Goal: Task Accomplishment & Management: Complete application form

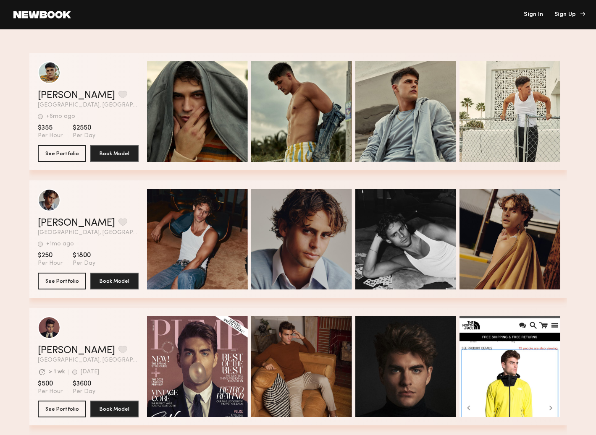
click at [573, 12] on div "Sign Up" at bounding box center [568, 15] width 28 height 6
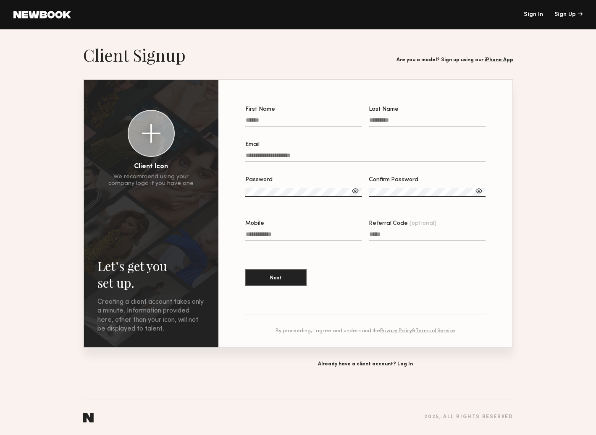
click at [290, 123] on input "First Name" at bounding box center [303, 122] width 117 height 10
type input "*******"
type input "**********"
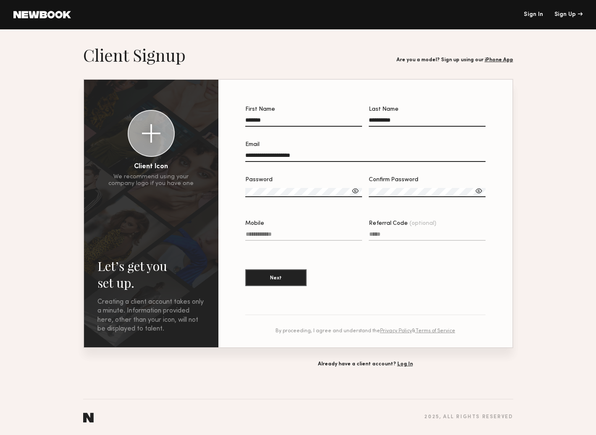
type input "**********"
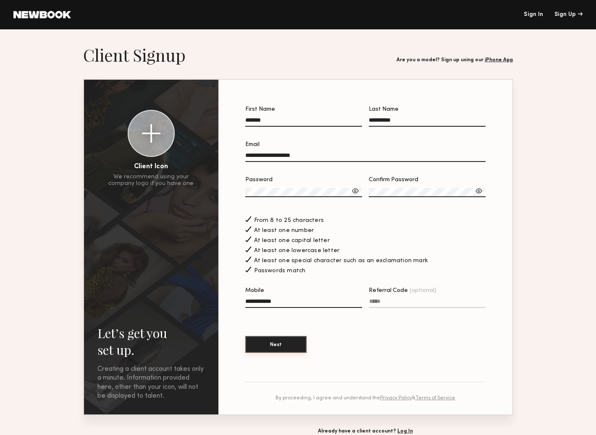
click at [292, 350] on button "Next" at bounding box center [275, 344] width 61 height 17
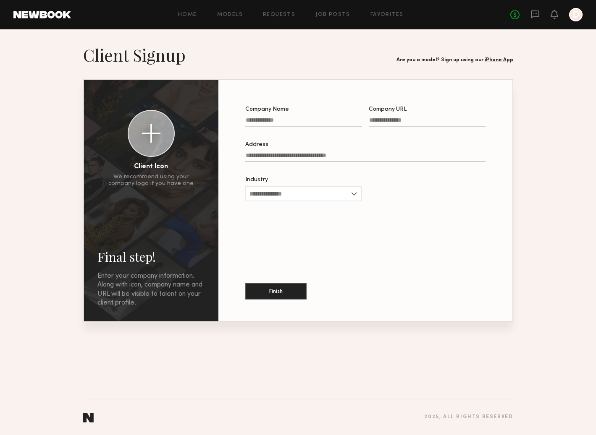
click at [273, 119] on input "Company Name" at bounding box center [303, 122] width 117 height 10
type input "**********"
click at [384, 120] on input "Company URL" at bounding box center [427, 122] width 117 height 10
type input "**********"
click at [299, 155] on input "Address" at bounding box center [365, 157] width 240 height 10
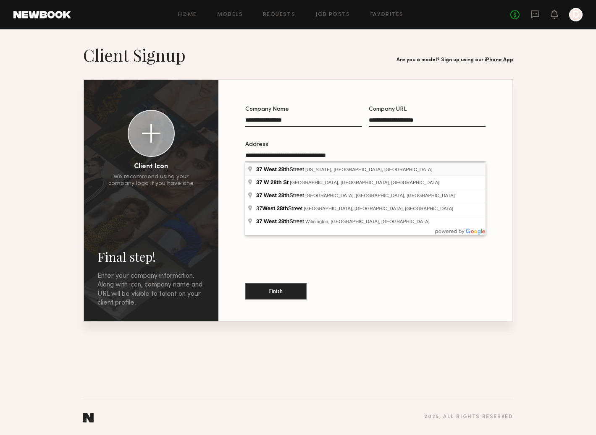
type input "**********"
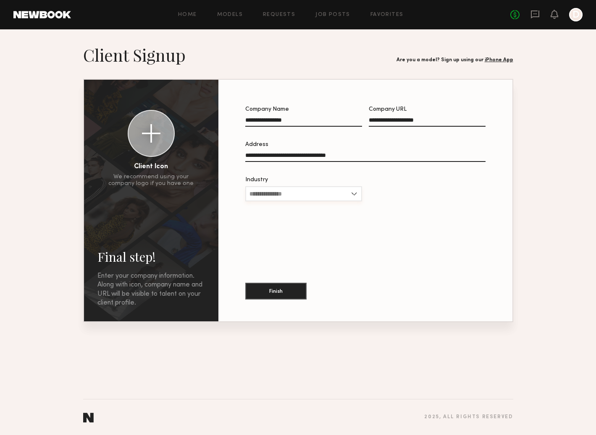
click at [309, 191] on input "Industry" at bounding box center [303, 193] width 117 height 15
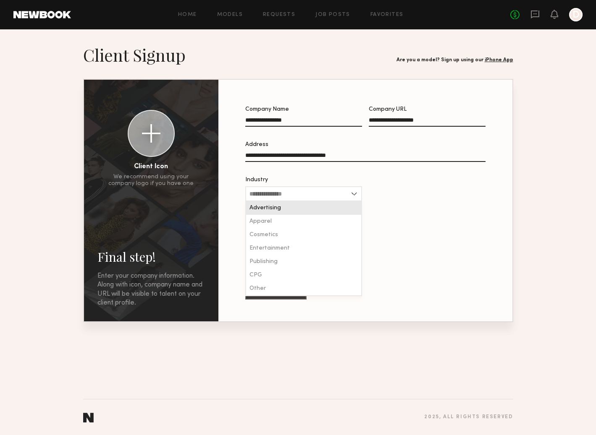
click at [305, 207] on div "Advertising" at bounding box center [303, 208] width 115 height 13
type input "**********"
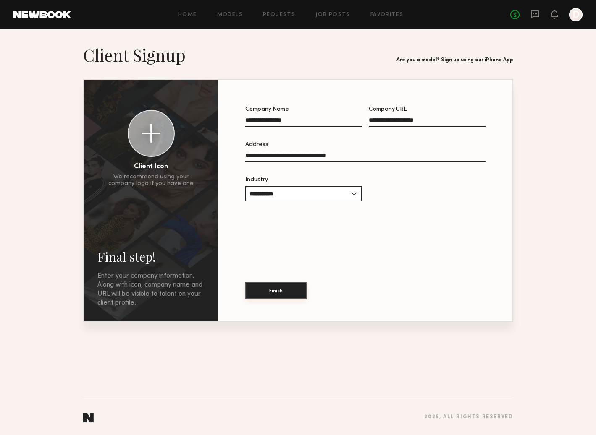
click at [279, 293] on button "Finish" at bounding box center [275, 291] width 61 height 17
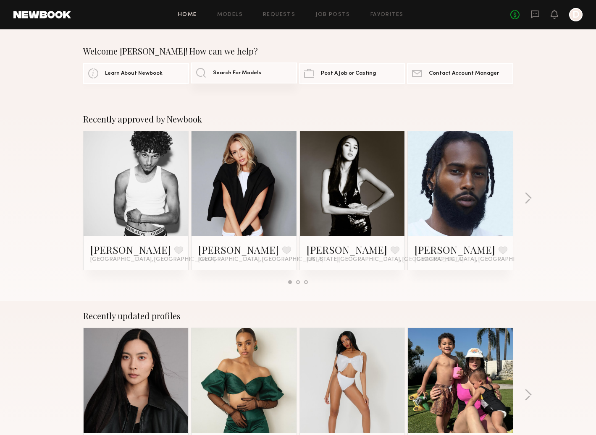
click at [233, 72] on span "Search For Models" at bounding box center [237, 73] width 48 height 5
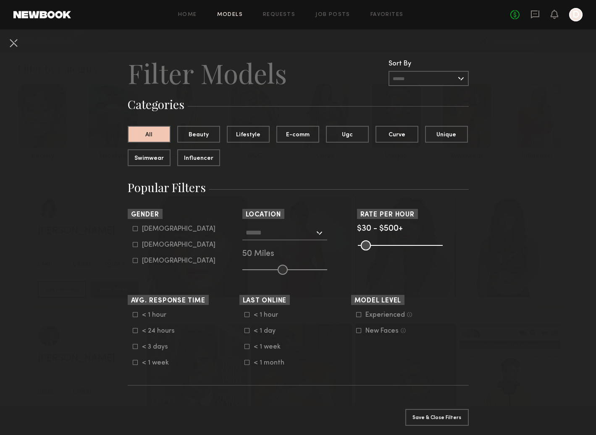
click at [151, 243] on div "Female" at bounding box center [178, 245] width 73 height 5
type input "**"
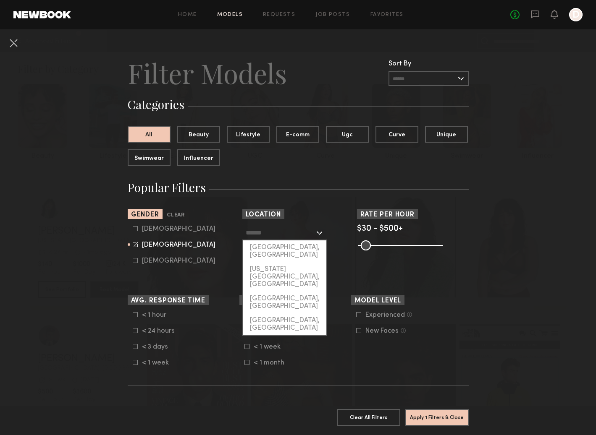
click at [308, 234] on input "text" at bounding box center [280, 232] width 69 height 14
click at [294, 262] on div "[US_STATE][GEOGRAPHIC_DATA], [GEOGRAPHIC_DATA]" at bounding box center [284, 276] width 83 height 29
type input "**********"
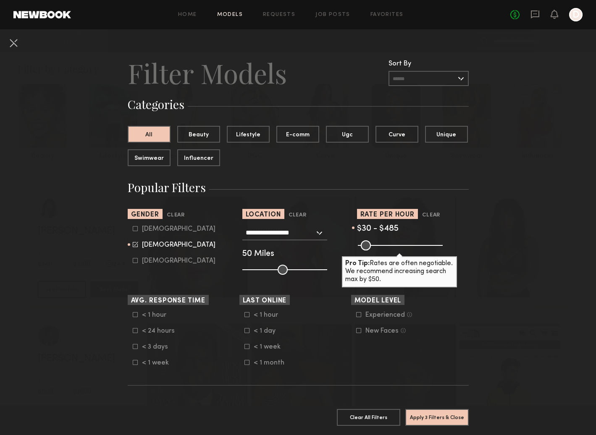
type input "***"
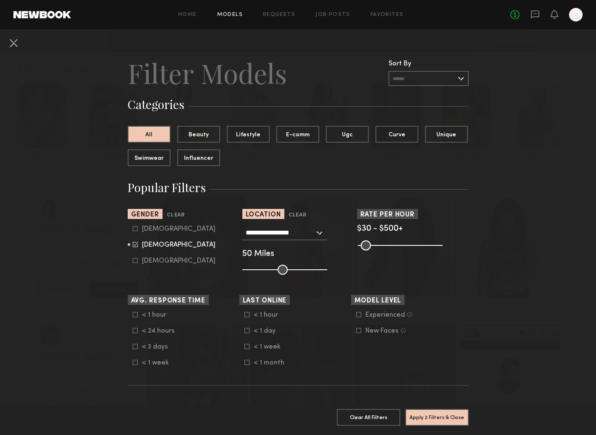
drag, startPoint x: 435, startPoint y: 244, endPoint x: 458, endPoint y: 245, distance: 23.5
click at [442, 245] on input "range" at bounding box center [400, 246] width 85 height 10
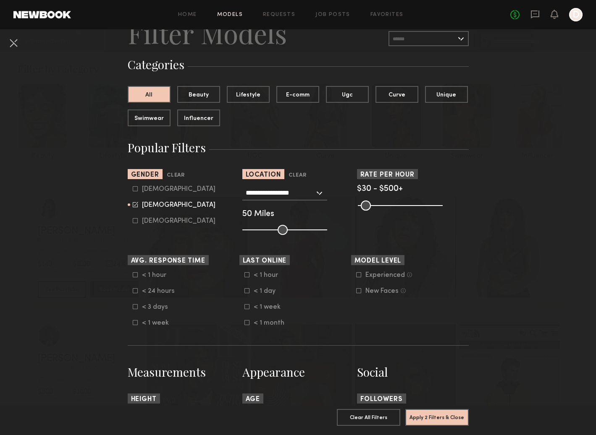
scroll to position [41, 0]
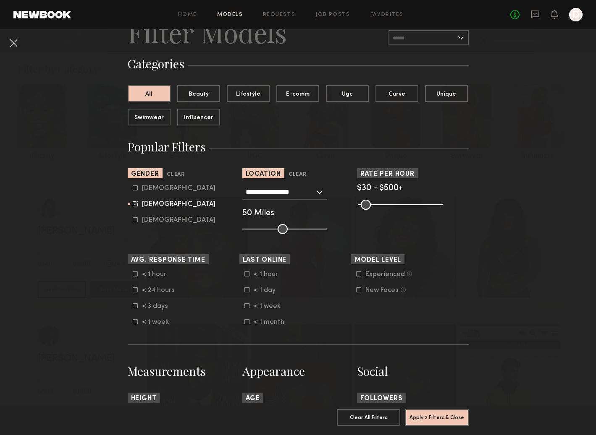
click at [133, 292] on icon at bounding box center [135, 290] width 5 height 5
click at [137, 291] on icon at bounding box center [135, 289] width 5 height 5
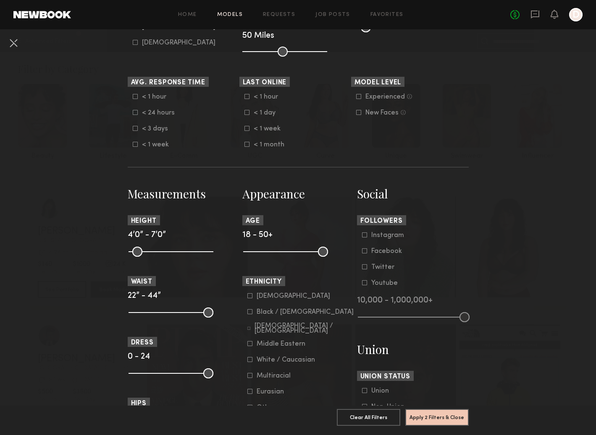
scroll to position [254, 0]
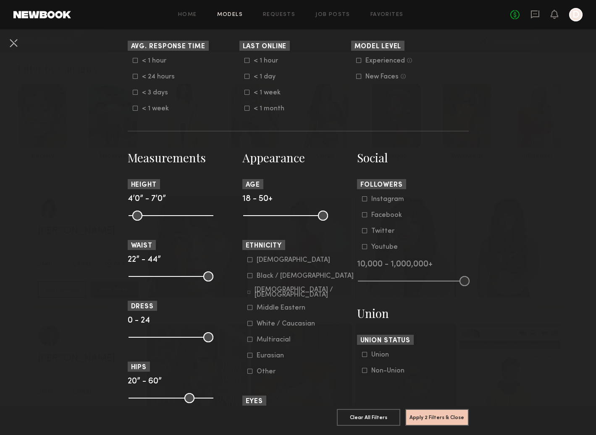
click at [364, 202] on icon at bounding box center [364, 198] width 5 height 5
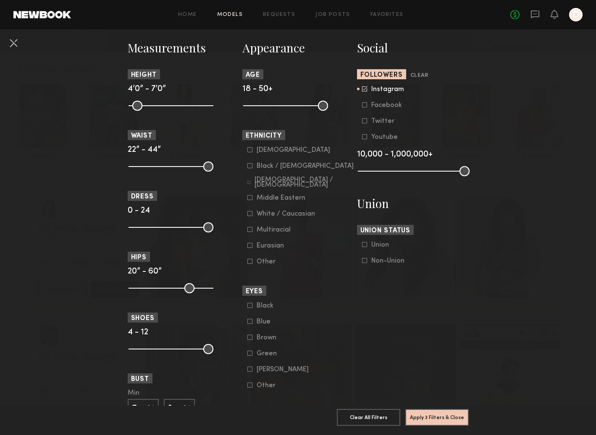
scroll to position [370, 0]
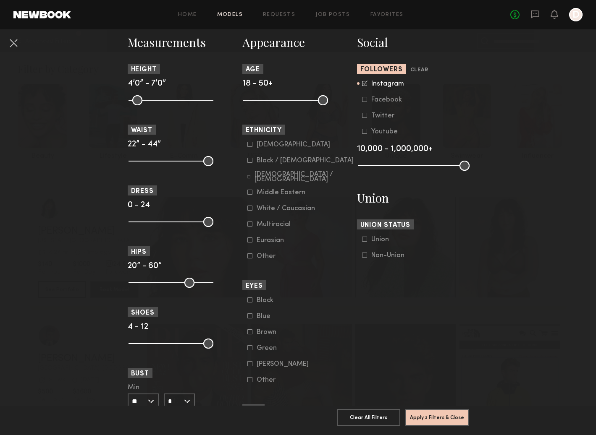
drag, startPoint x: 364, startPoint y: 258, endPoint x: 348, endPoint y: 264, distance: 16.5
click at [364, 258] on icon at bounding box center [364, 255] width 5 height 5
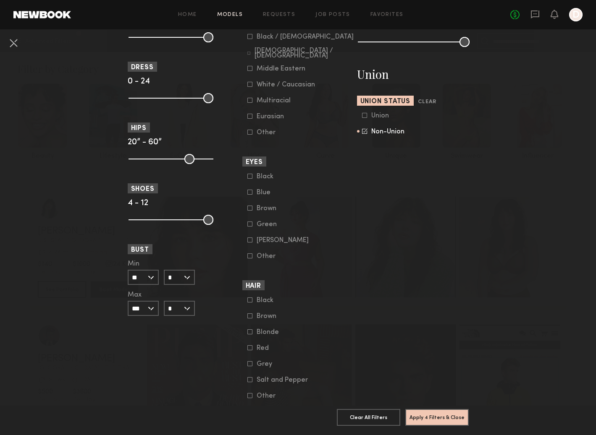
scroll to position [520, 0]
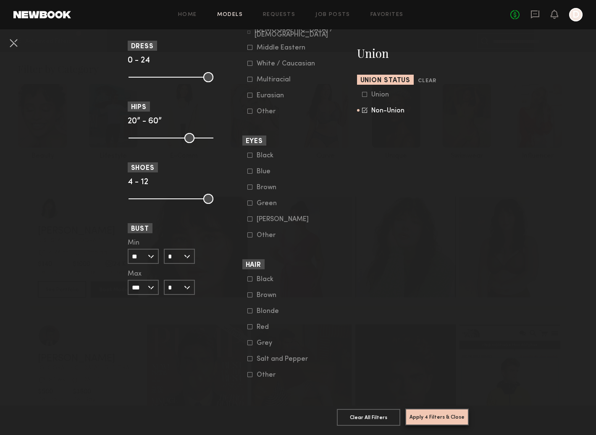
click at [448, 416] on button "Apply 4 Filters & Close" at bounding box center [436, 417] width 63 height 17
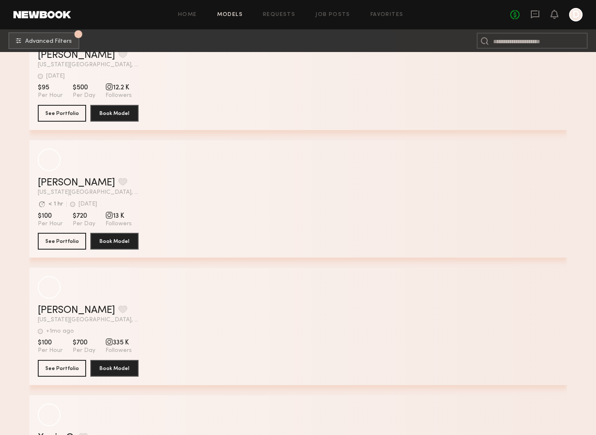
scroll to position [6568, 0]
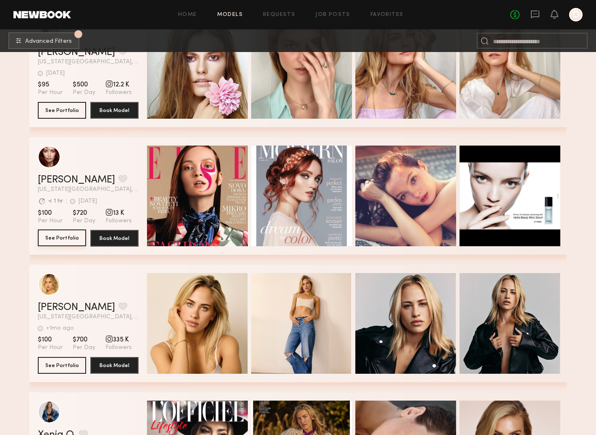
click at [64, 232] on button "See Portfolio" at bounding box center [62, 238] width 48 height 17
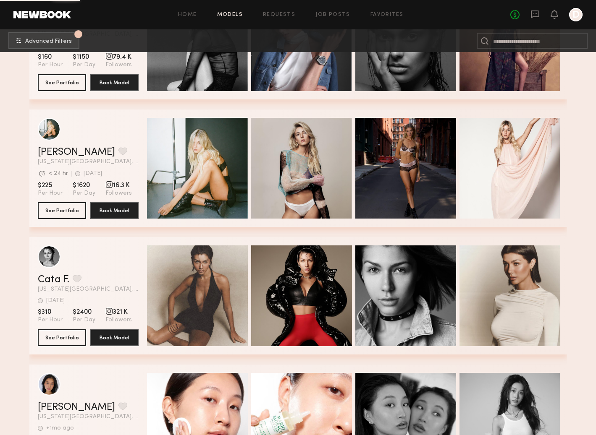
scroll to position [7105, 0]
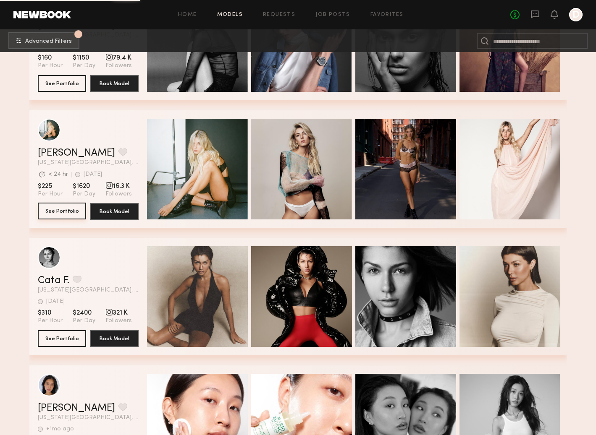
click at [52, 210] on button "See Portfolio" at bounding box center [62, 211] width 48 height 17
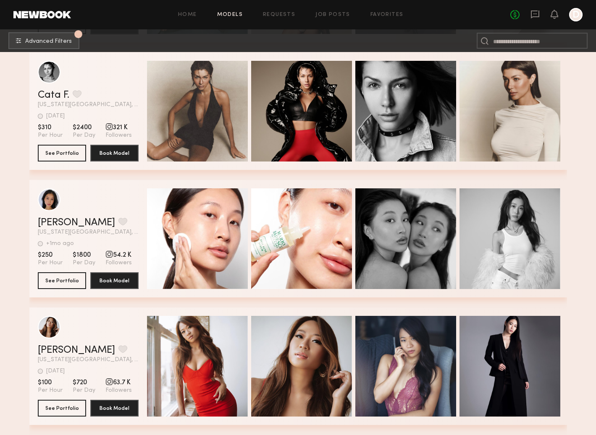
scroll to position [7290, 0]
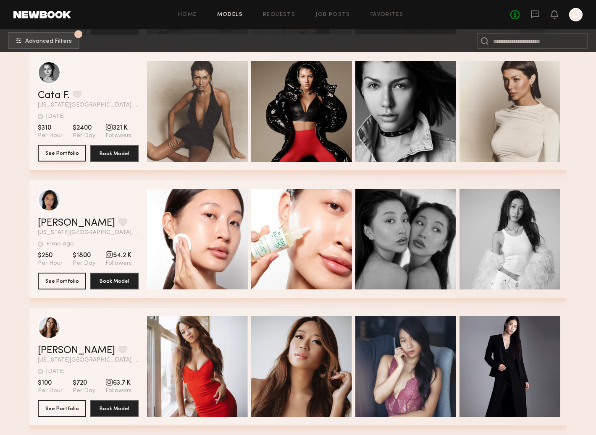
click at [75, 153] on button "See Portfolio" at bounding box center [62, 153] width 48 height 17
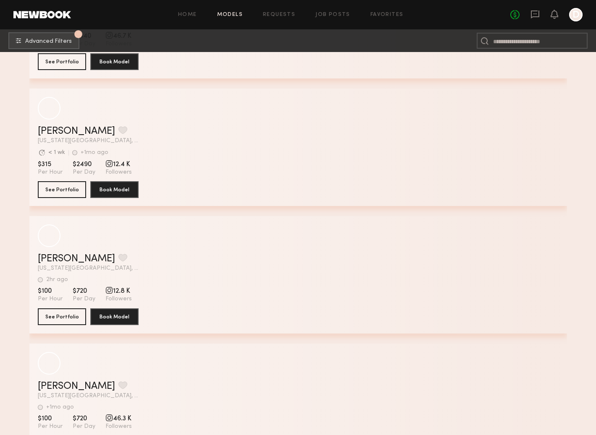
scroll to position [8277, 0]
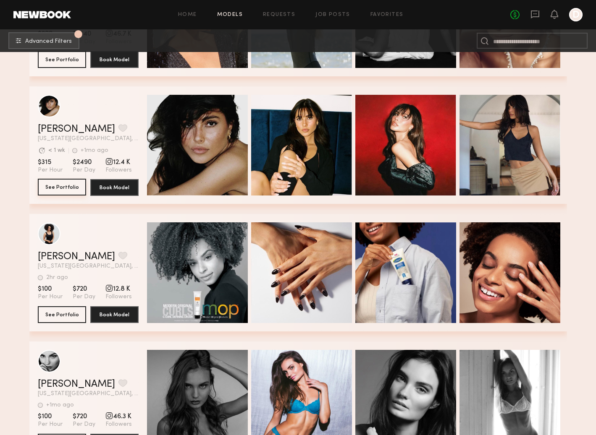
click at [60, 185] on button "See Portfolio" at bounding box center [62, 187] width 48 height 17
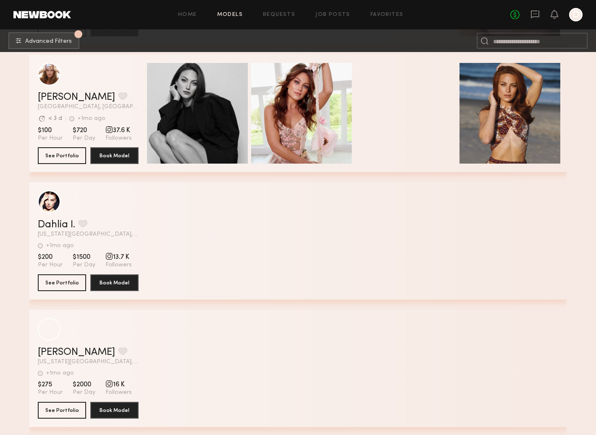
scroll to position [9456, 0]
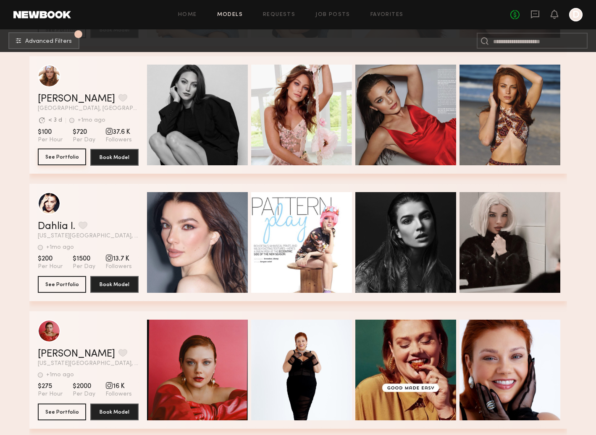
click at [68, 155] on button "See Portfolio" at bounding box center [62, 157] width 48 height 17
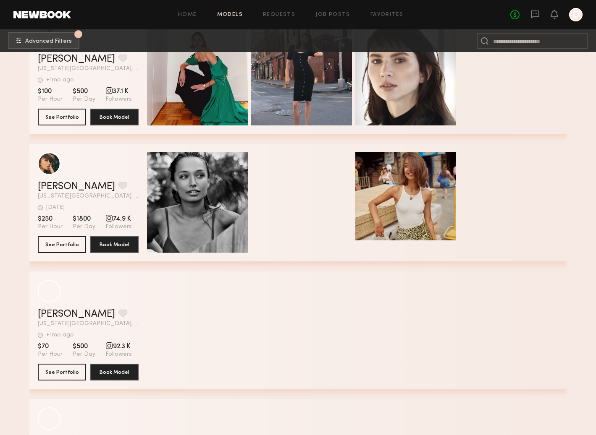
scroll to position [12583, 0]
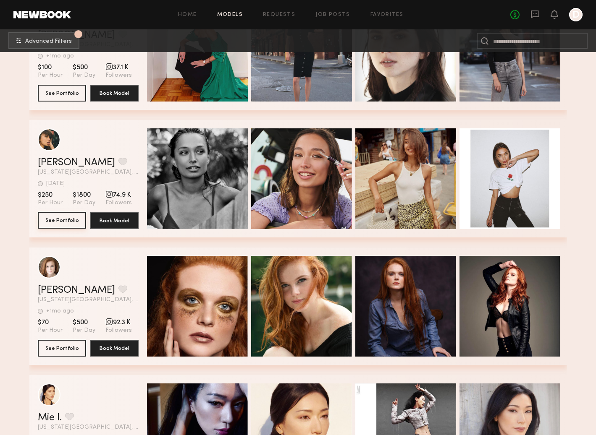
click at [61, 222] on button "See Portfolio" at bounding box center [62, 220] width 48 height 17
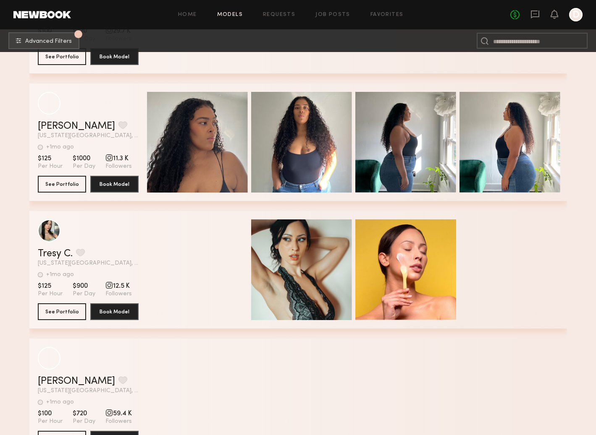
scroll to position [16322, 0]
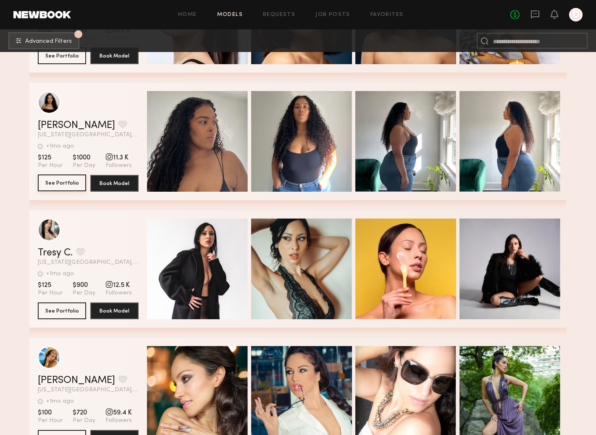
click at [65, 181] on button "See Portfolio" at bounding box center [62, 183] width 48 height 17
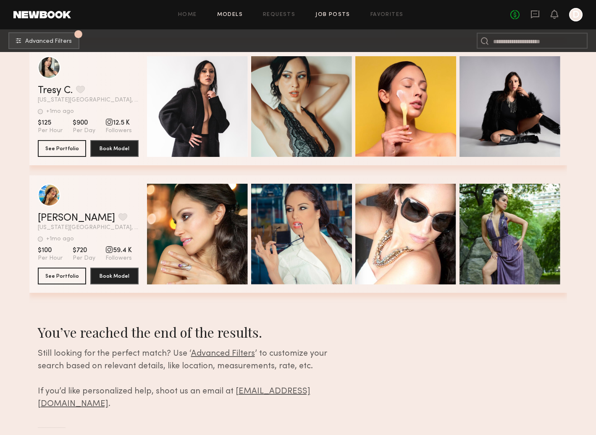
click at [340, 17] on link "Job Posts" at bounding box center [332, 14] width 35 height 5
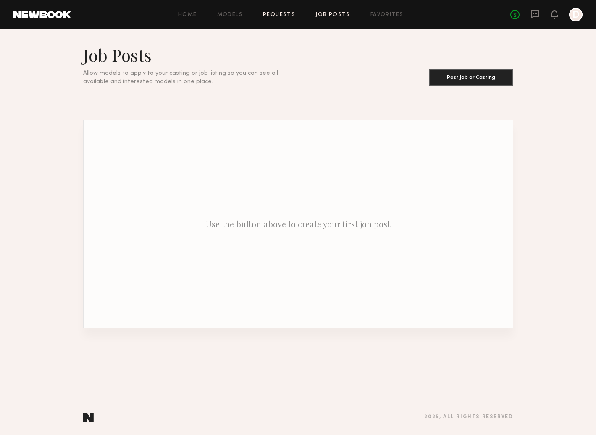
click at [275, 13] on link "Requests" at bounding box center [279, 14] width 32 height 5
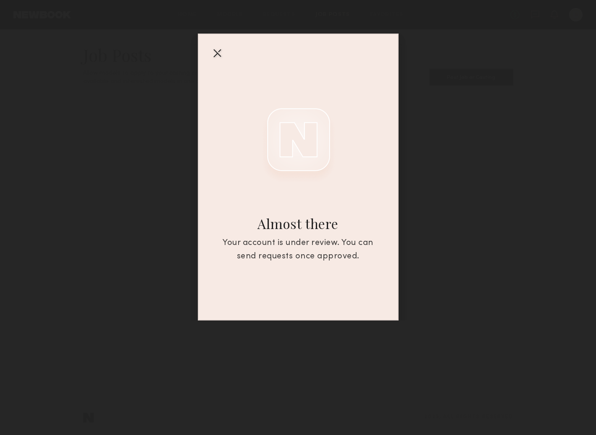
click at [215, 52] on div at bounding box center [216, 52] width 13 height 13
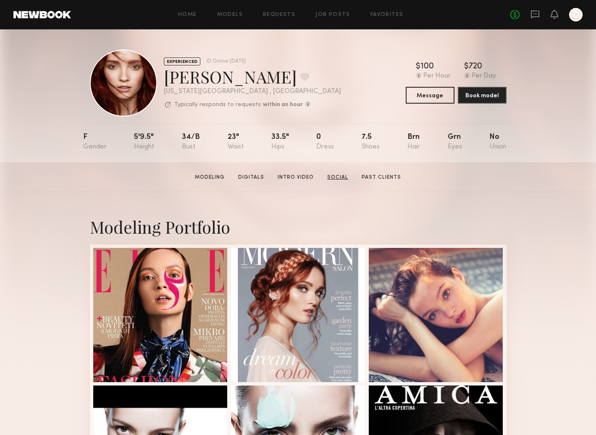
click at [330, 177] on link "Social" at bounding box center [338, 178] width 28 height 8
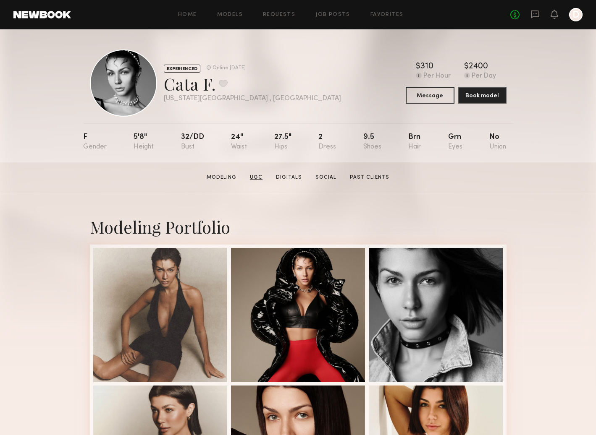
click at [256, 175] on link "UGC" at bounding box center [255, 178] width 19 height 8
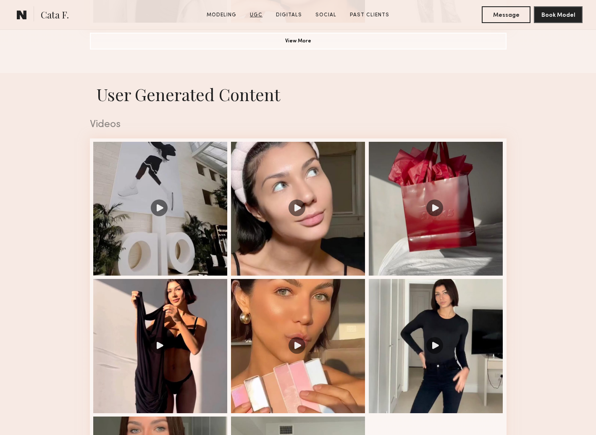
scroll to position [795, 0]
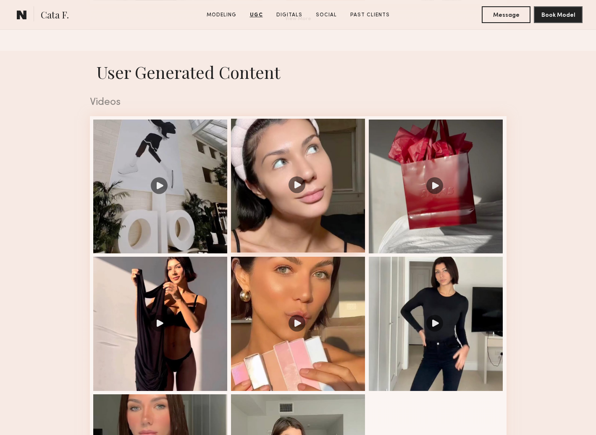
click at [290, 185] on div at bounding box center [298, 186] width 134 height 134
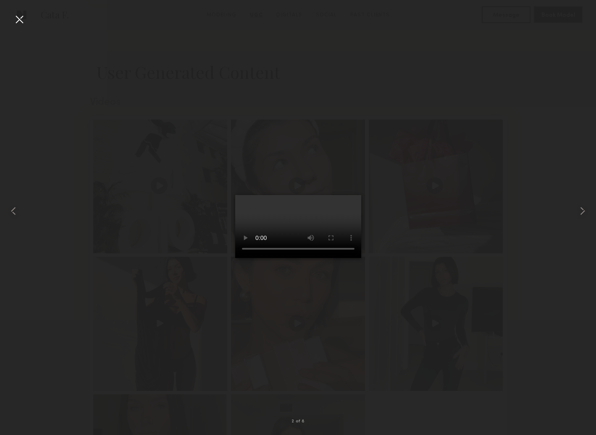
click at [18, 19] on div at bounding box center [19, 19] width 13 height 13
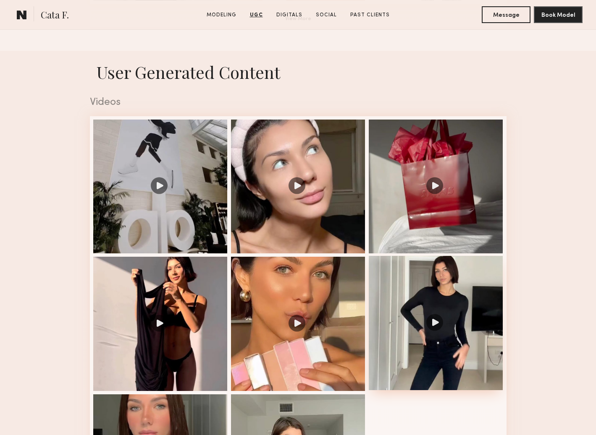
click at [443, 309] on div at bounding box center [436, 323] width 134 height 134
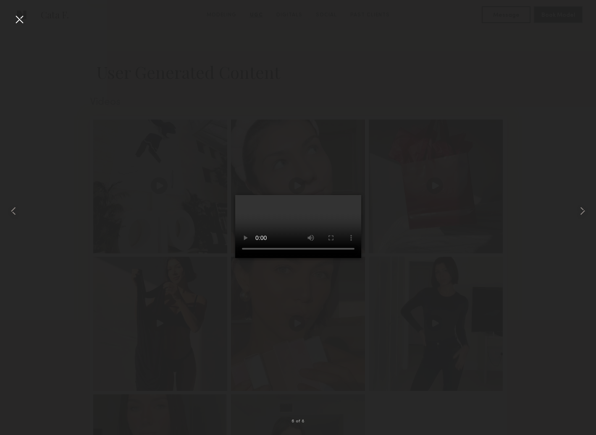
click at [19, 22] on div at bounding box center [19, 19] width 13 height 13
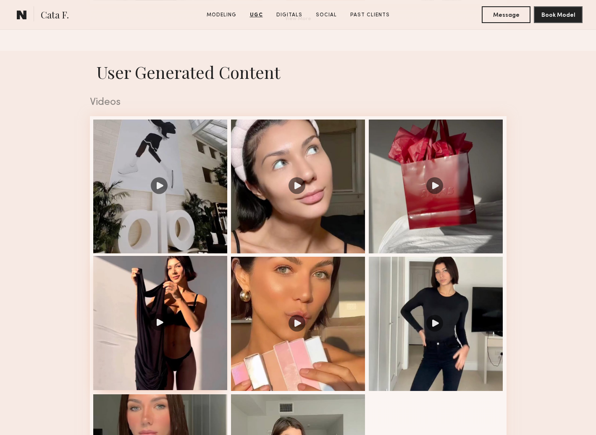
click at [148, 321] on div at bounding box center [160, 323] width 134 height 134
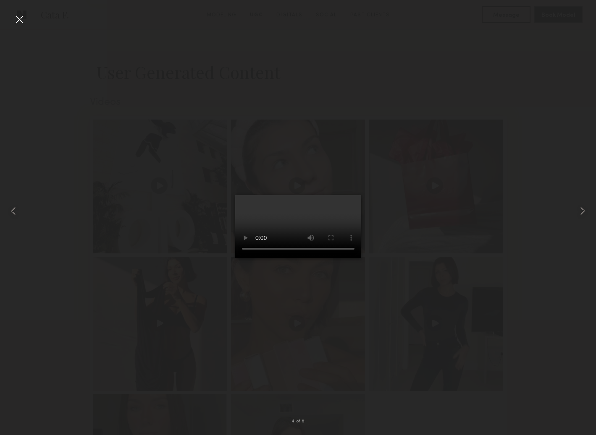
click at [13, 16] on div at bounding box center [19, 19] width 13 height 13
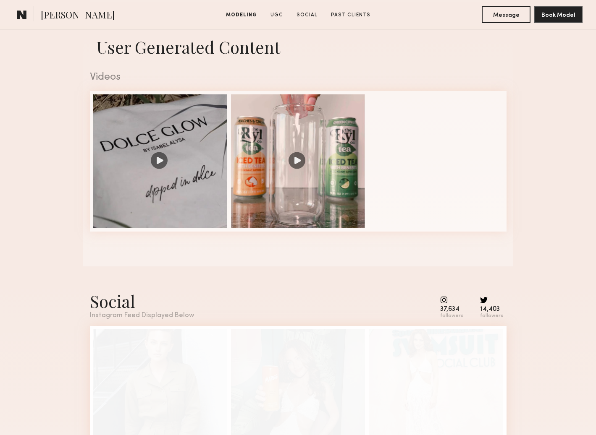
scroll to position [822, 0]
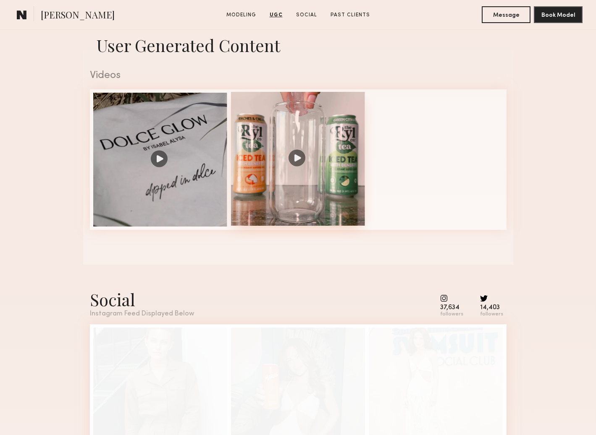
click at [298, 159] on div at bounding box center [298, 159] width 134 height 134
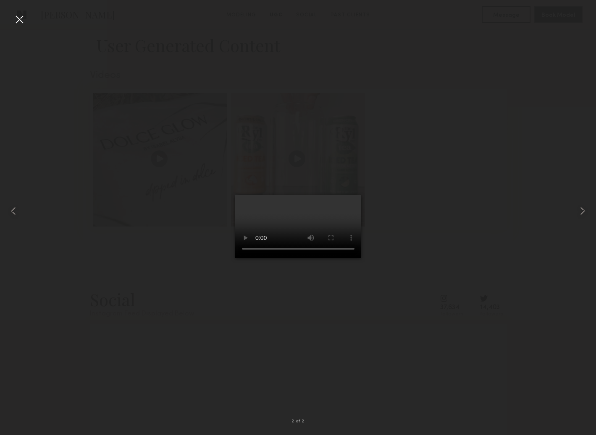
click at [21, 18] on div at bounding box center [19, 19] width 13 height 13
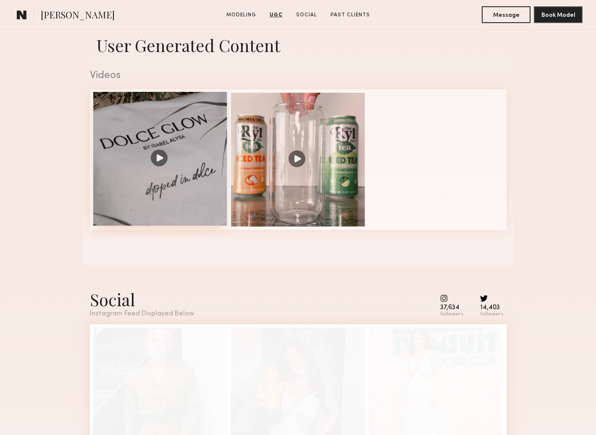
click at [136, 136] on div at bounding box center [160, 159] width 134 height 134
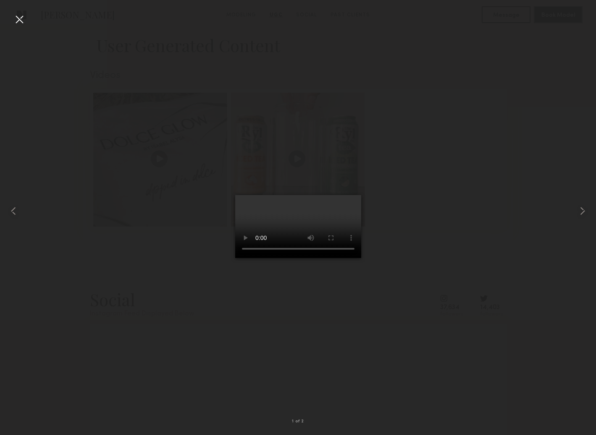
click at [18, 21] on div at bounding box center [19, 19] width 13 height 13
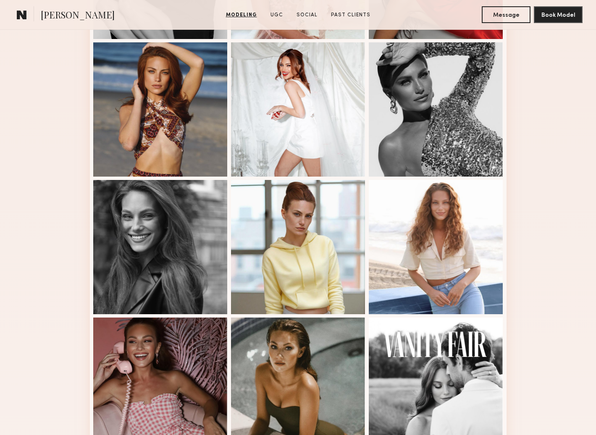
scroll to position [392, 0]
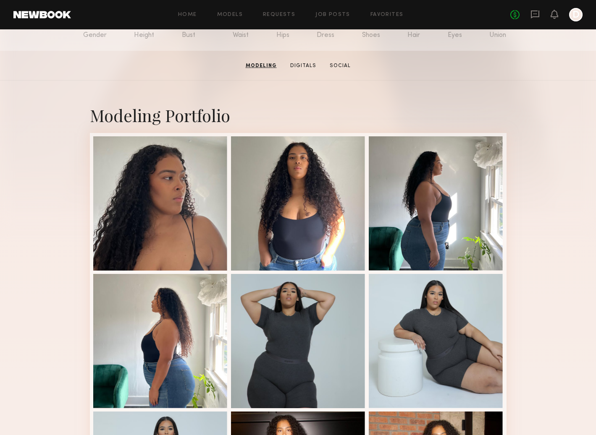
scroll to position [87, 0]
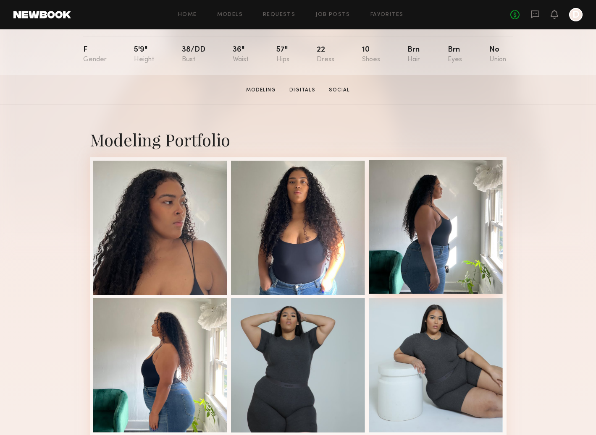
click at [411, 227] on div at bounding box center [436, 227] width 134 height 134
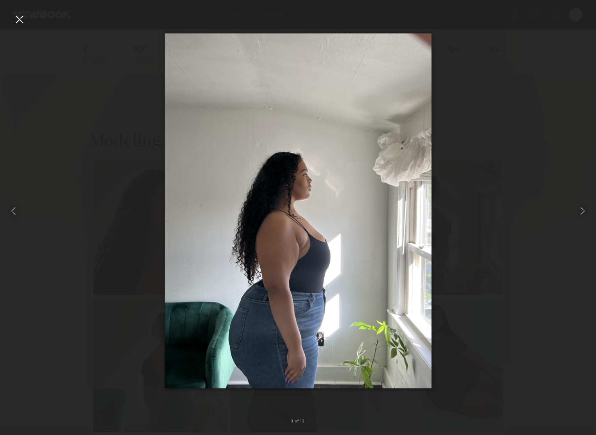
click at [19, 18] on div at bounding box center [19, 19] width 13 height 13
